Goal: Check status: Check status

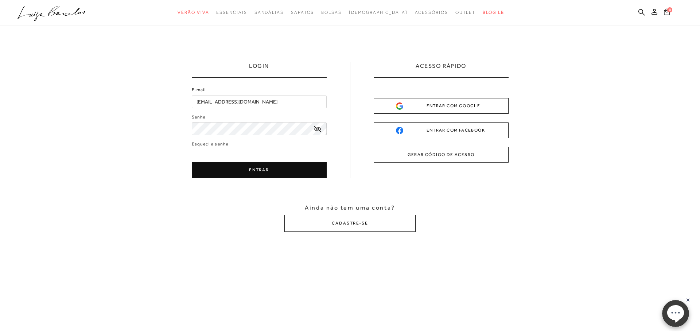
click at [251, 170] on button "ENTRAR" at bounding box center [259, 170] width 135 height 16
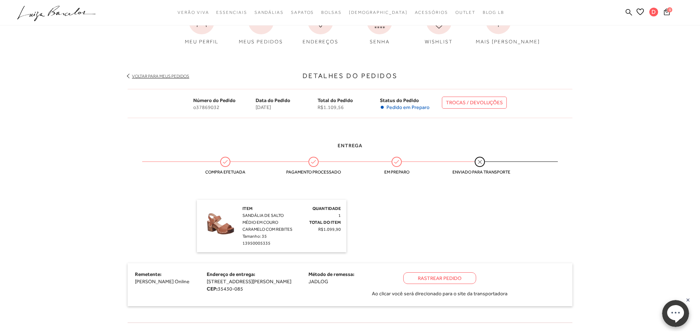
scroll to position [74, 0]
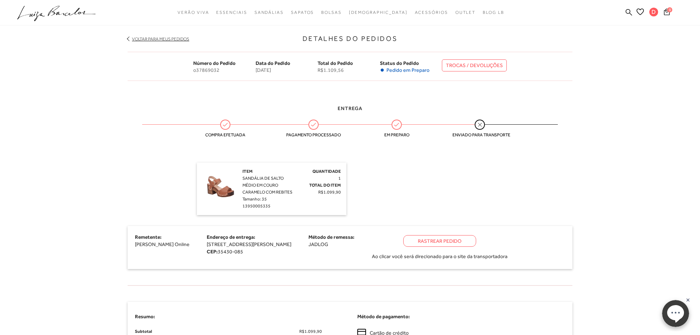
click at [469, 241] on div "Rastrear Pedido" at bounding box center [439, 241] width 73 height 12
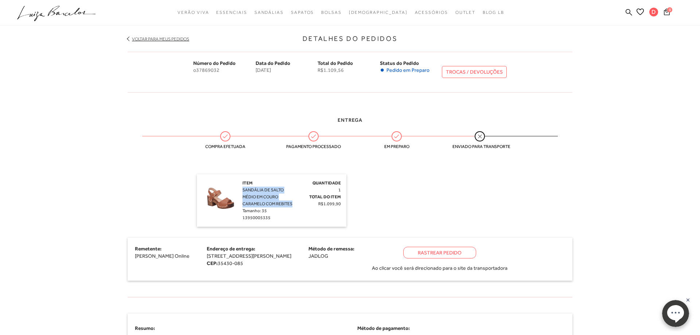
drag, startPoint x: 242, startPoint y: 191, endPoint x: 294, endPoint y: 204, distance: 52.9
click at [294, 204] on div "Item SANDÁLIA DE SALTO MÉDIO EM COURO CARAMELO COM REBITES Tamanho: 35 13950005…" at bounding box center [268, 201] width 52 height 42
copy span "SANDÁLIA DE SALTO MÉDIO EM COURO CARAMELO COM REBITES"
click at [632, 10] on icon at bounding box center [628, 12] width 7 height 7
click at [632, 13] on icon at bounding box center [628, 12] width 7 height 7
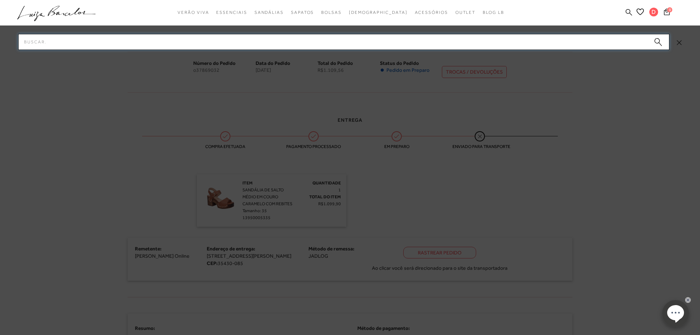
paste input "SANDÁLIA DE SALTO MÉDIO EM COURO CARAMELO COM REBITES"
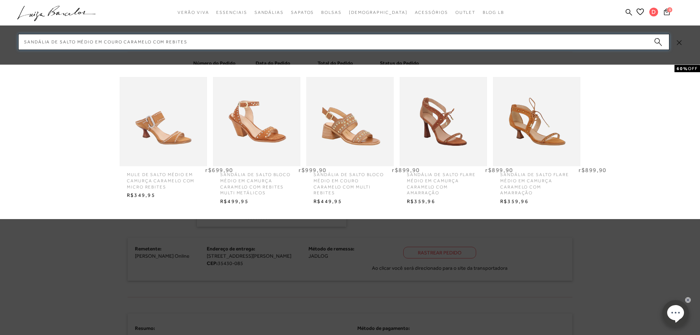
type input "SANDÁLIA DE SALTO MÉDIO EM COURO CARAMELO COM REBITES"
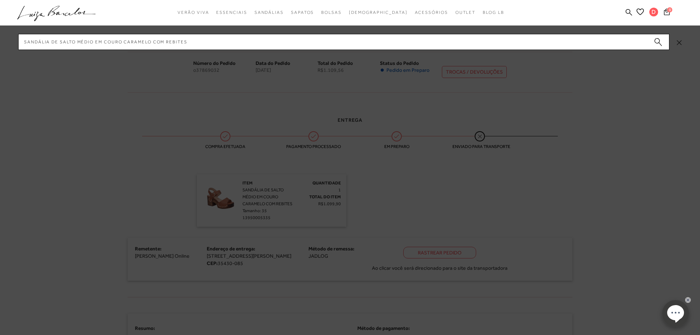
click at [661, 42] on icon "submit" at bounding box center [658, 42] width 8 height 8
